Goal: Navigation & Orientation: Find specific page/section

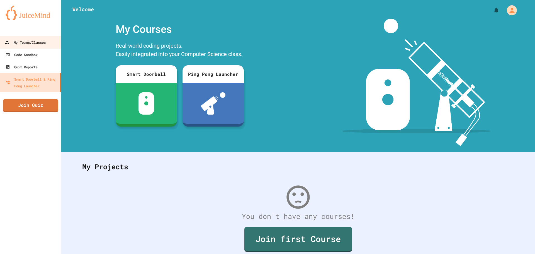
click at [46, 46] on div "My Teams/Classes" at bounding box center [25, 42] width 41 height 7
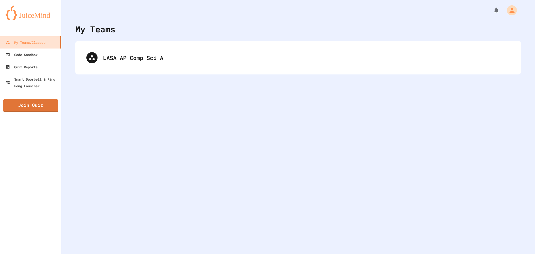
click at [177, 35] on div "My Teams LASA AP Comp Sci A" at bounding box center [298, 127] width 474 height 254
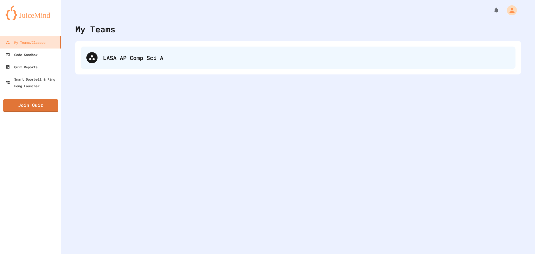
click at [173, 58] on div "LASA AP Comp Sci A" at bounding box center [306, 58] width 407 height 8
